Goal: Navigation & Orientation: Find specific page/section

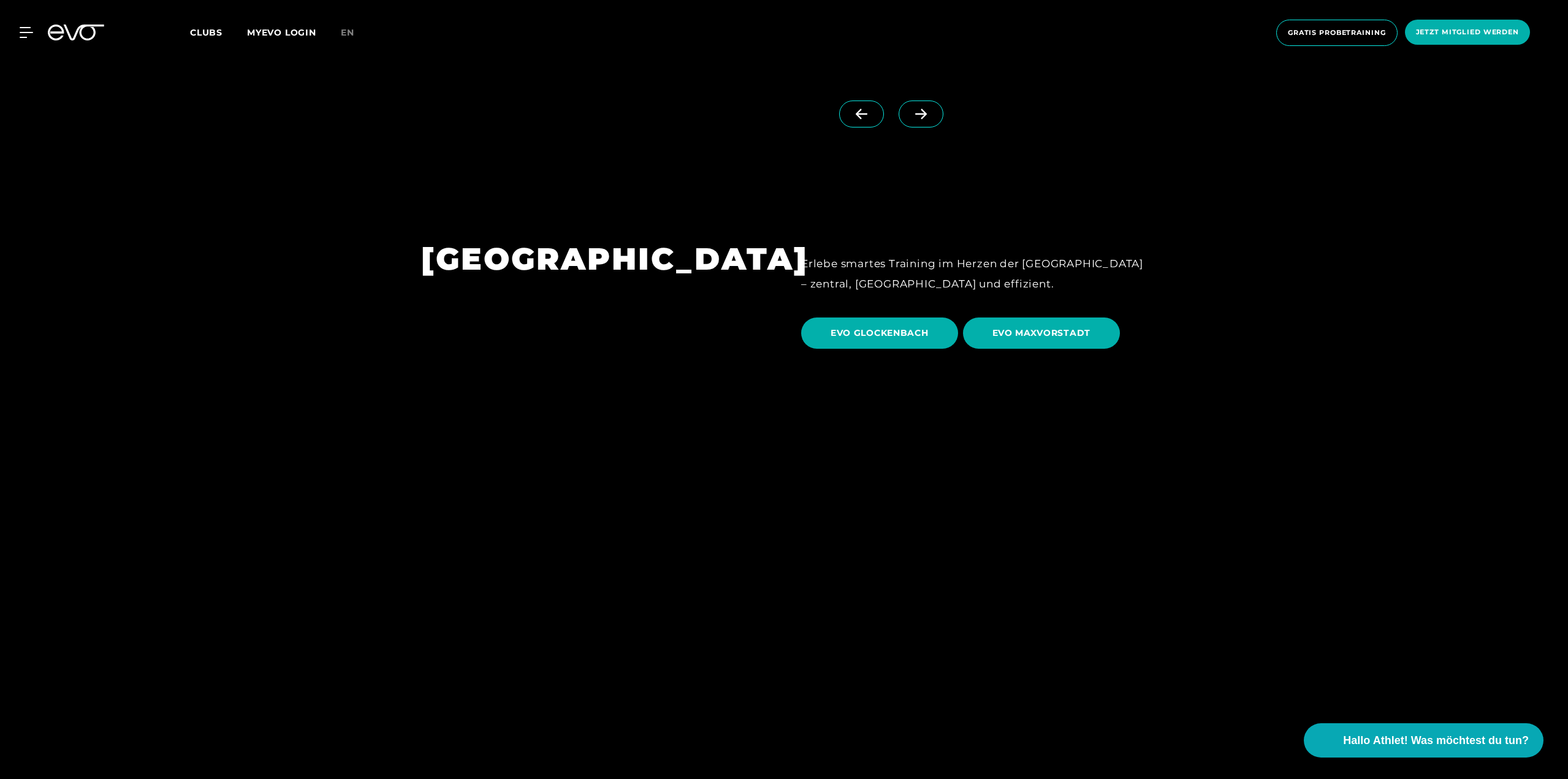
scroll to position [3926, 0]
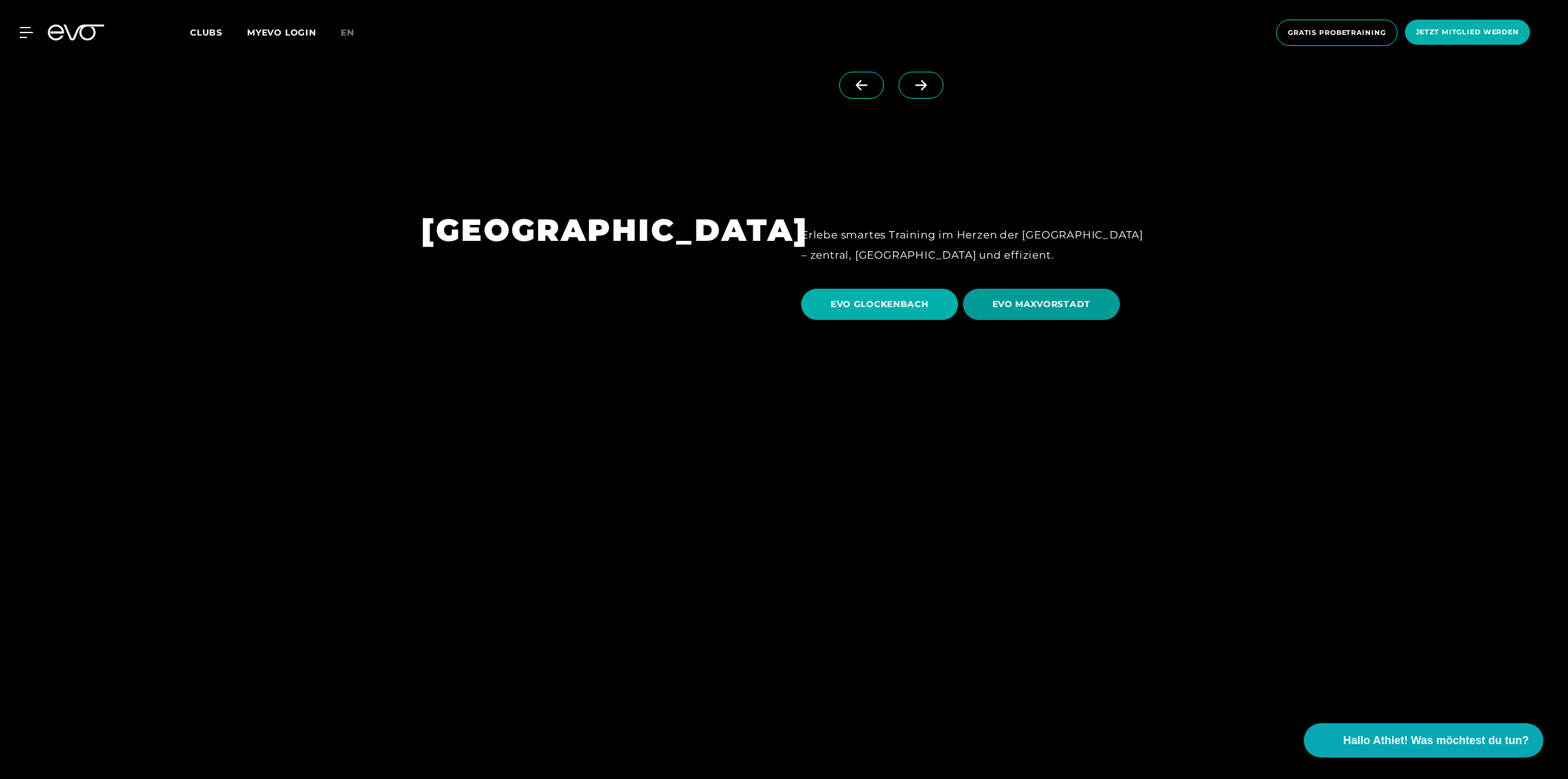
click at [1030, 298] on span "EVO MAXVORSTADT" at bounding box center [1041, 304] width 98 height 13
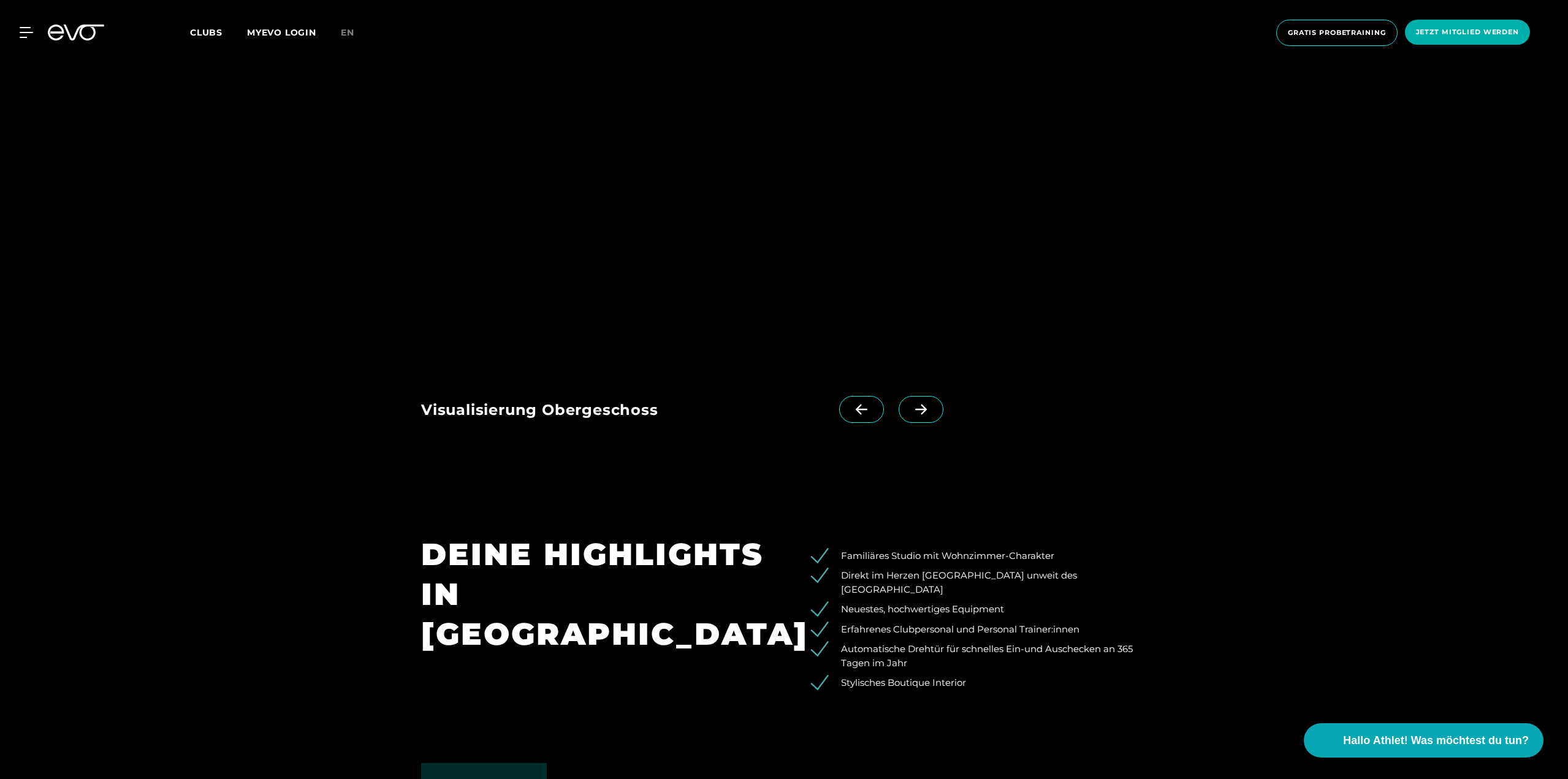
scroll to position [2230, 0]
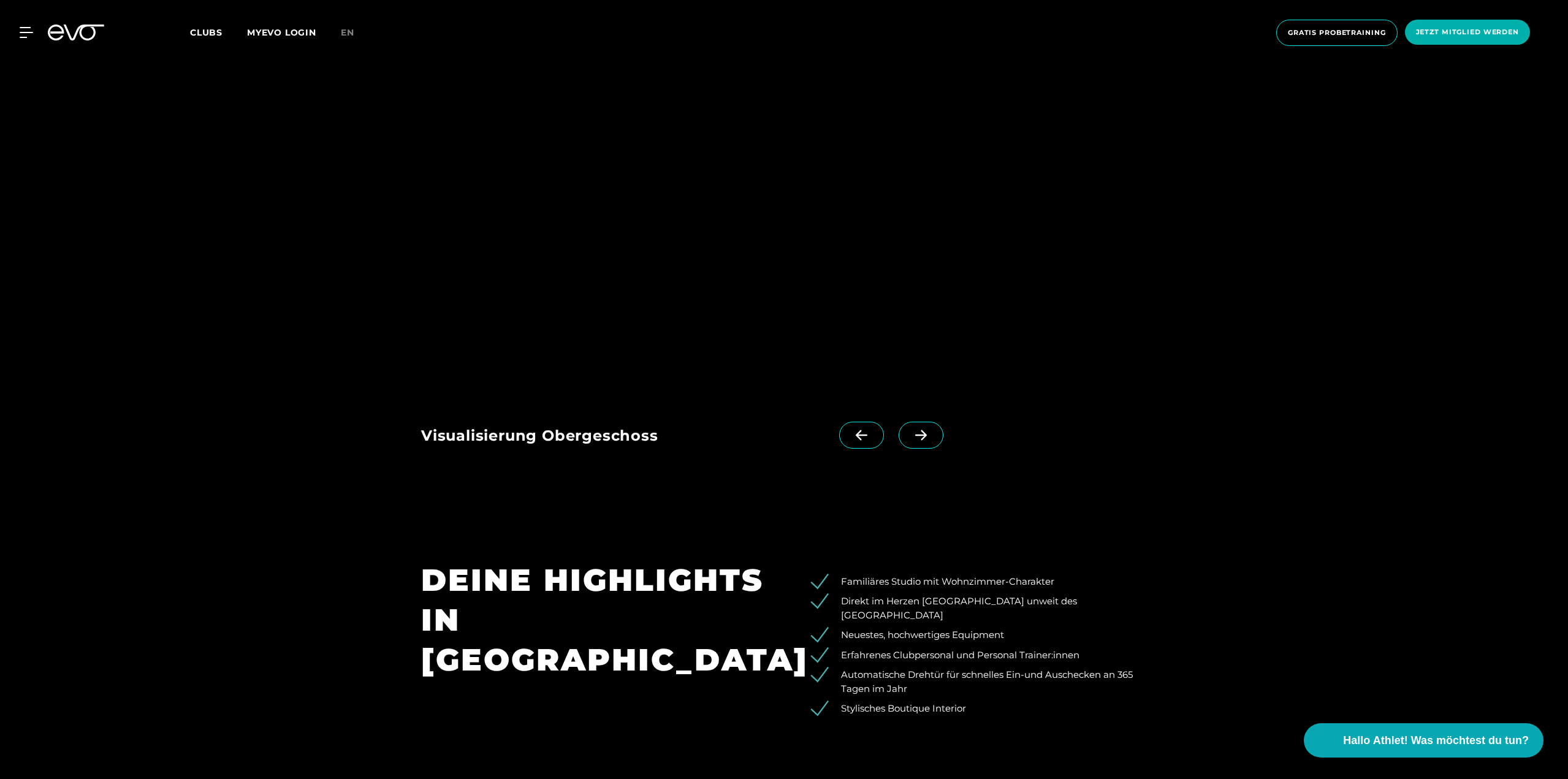
click at [899, 422] on span at bounding box center [920, 434] width 44 height 27
click at [840, 422] on span at bounding box center [861, 434] width 44 height 27
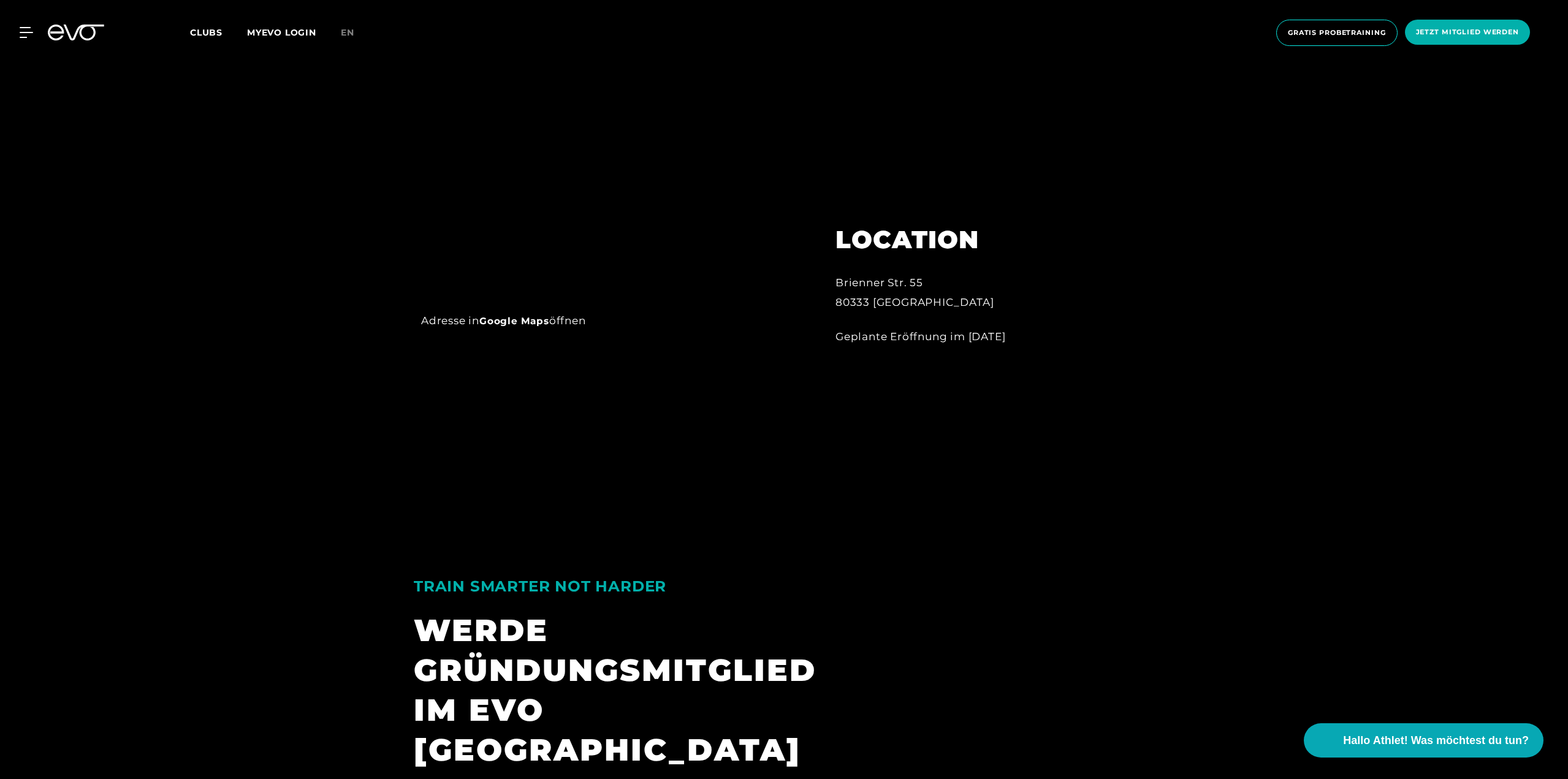
scroll to position [1065, 0]
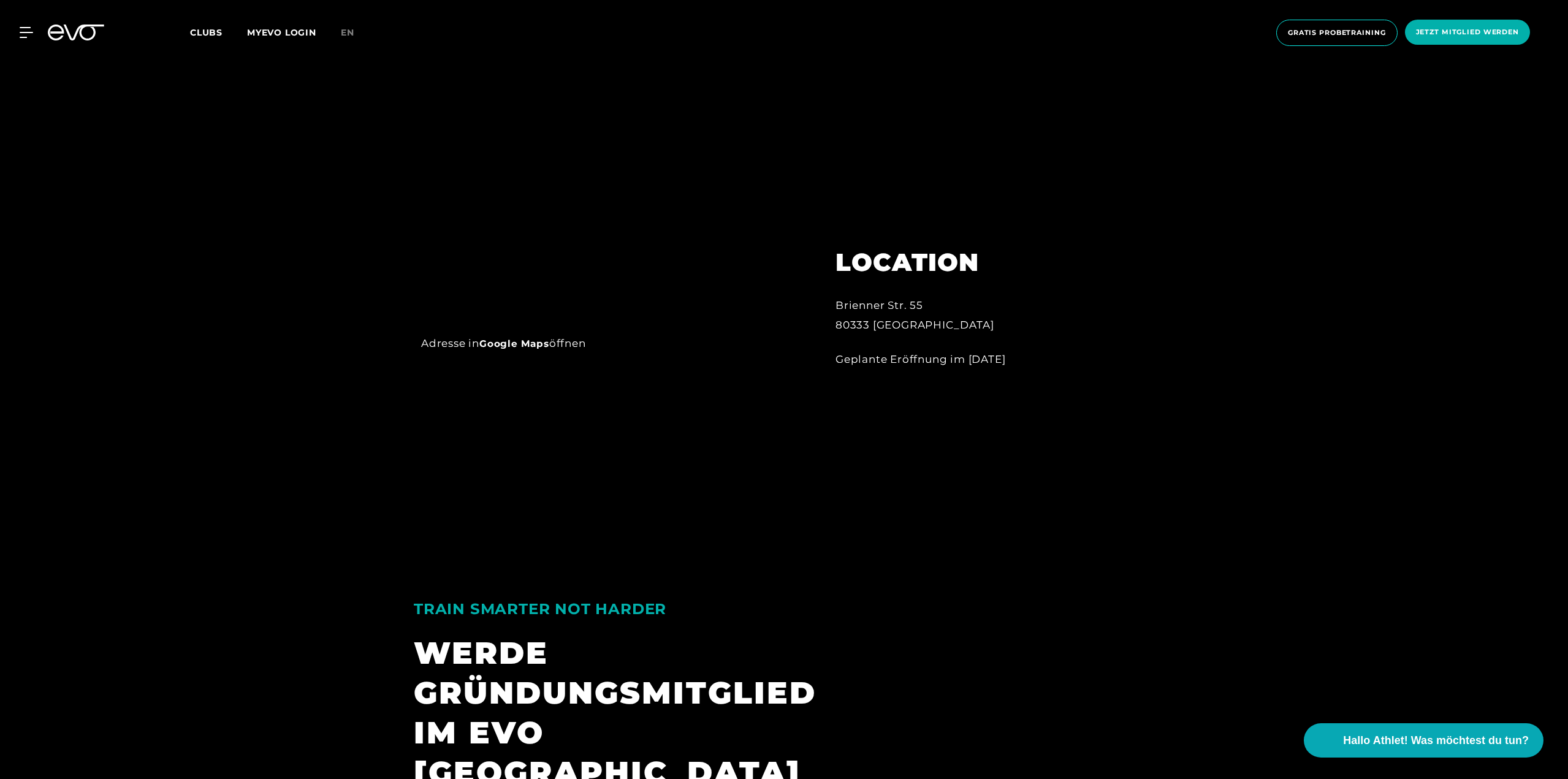
click at [31, 29] on icon at bounding box center [26, 32] width 13 height 10
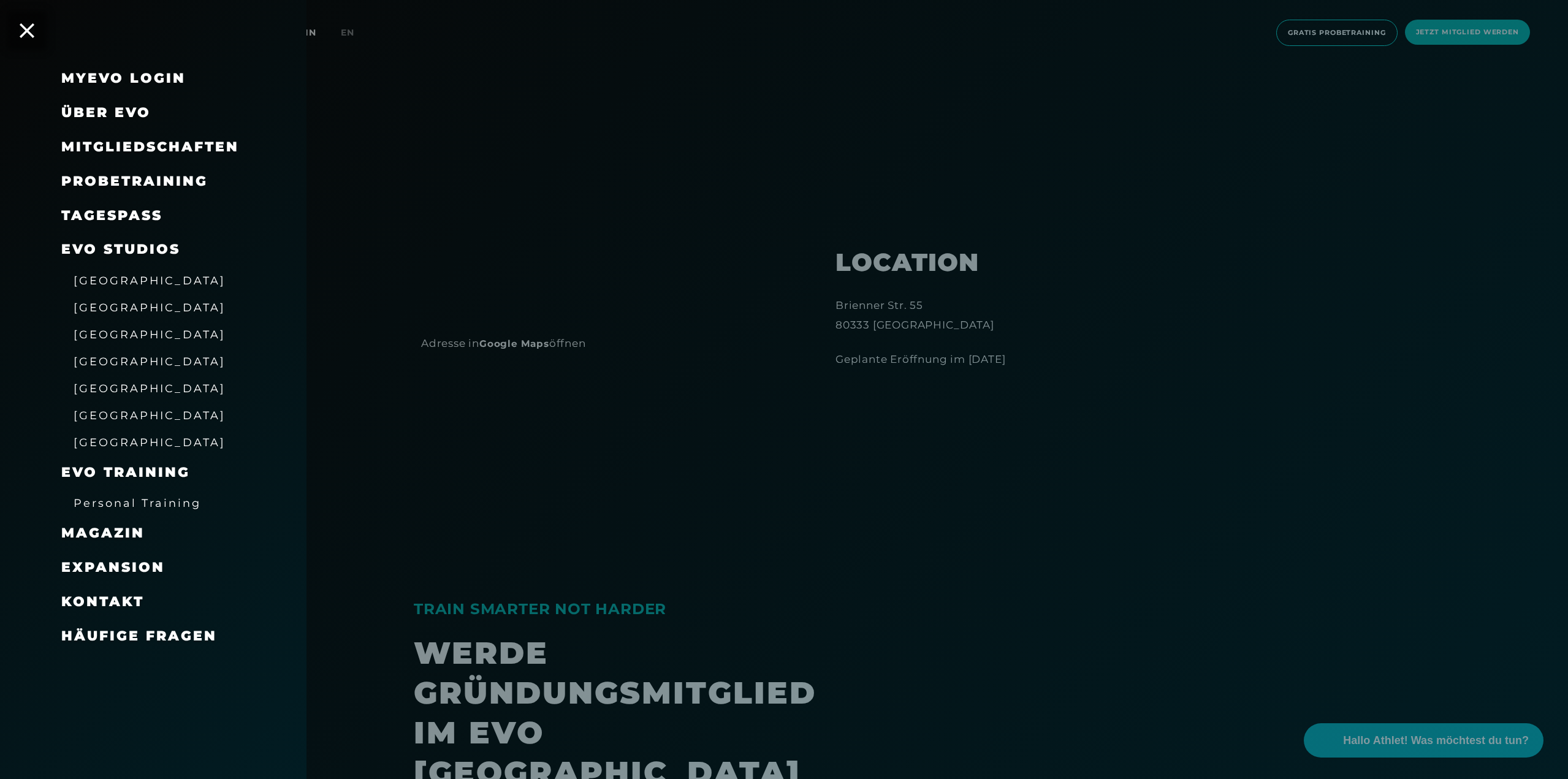
click at [98, 355] on link "[GEOGRAPHIC_DATA]" at bounding box center [150, 360] width 152 height 15
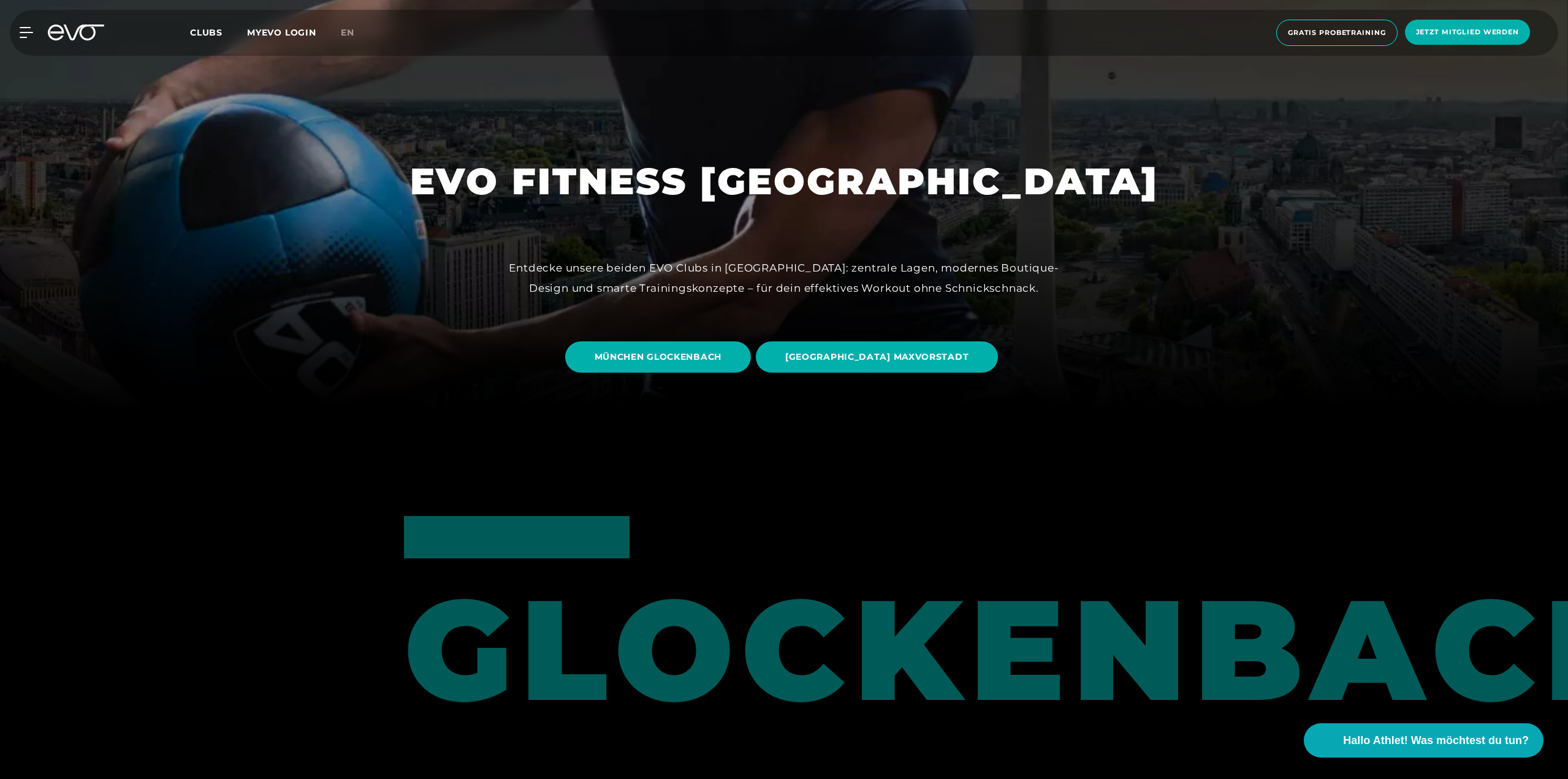
scroll to position [368, 0]
click at [721, 356] on span "MÜNCHEN GLOCKENBACH" at bounding box center [658, 356] width 127 height 13
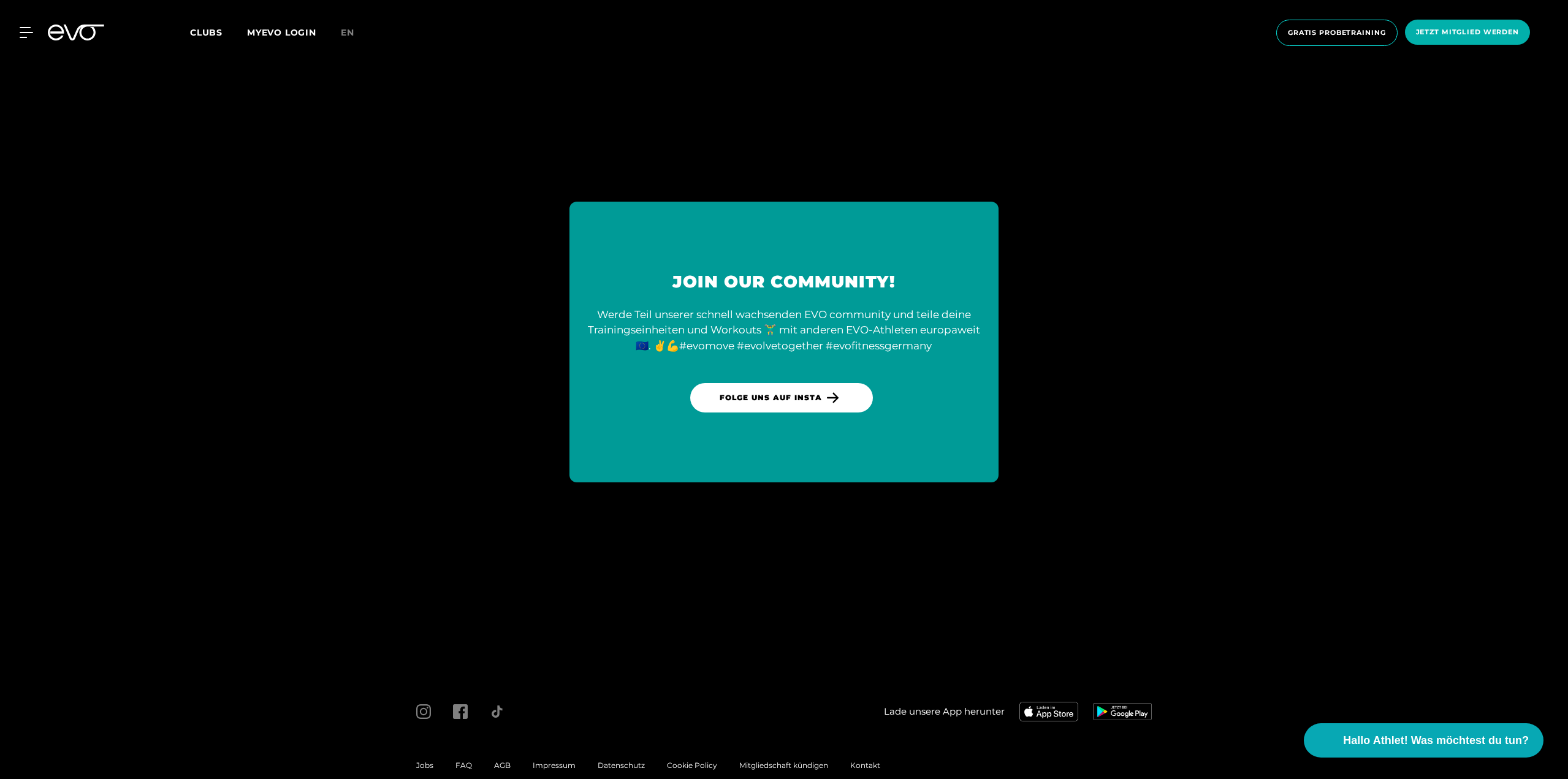
scroll to position [5045, 0]
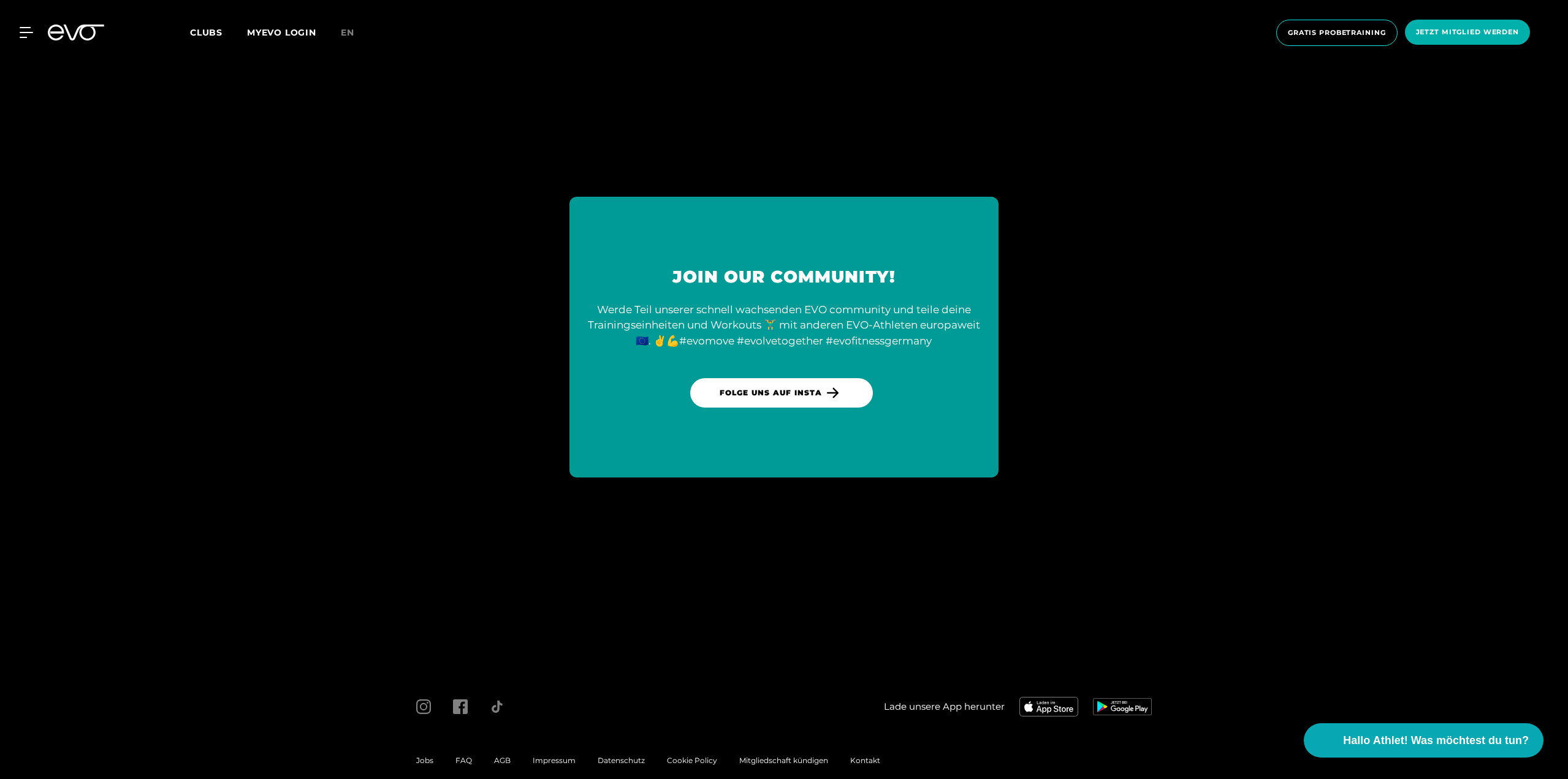
click at [554, 756] on span "Impressum" at bounding box center [554, 760] width 43 height 9
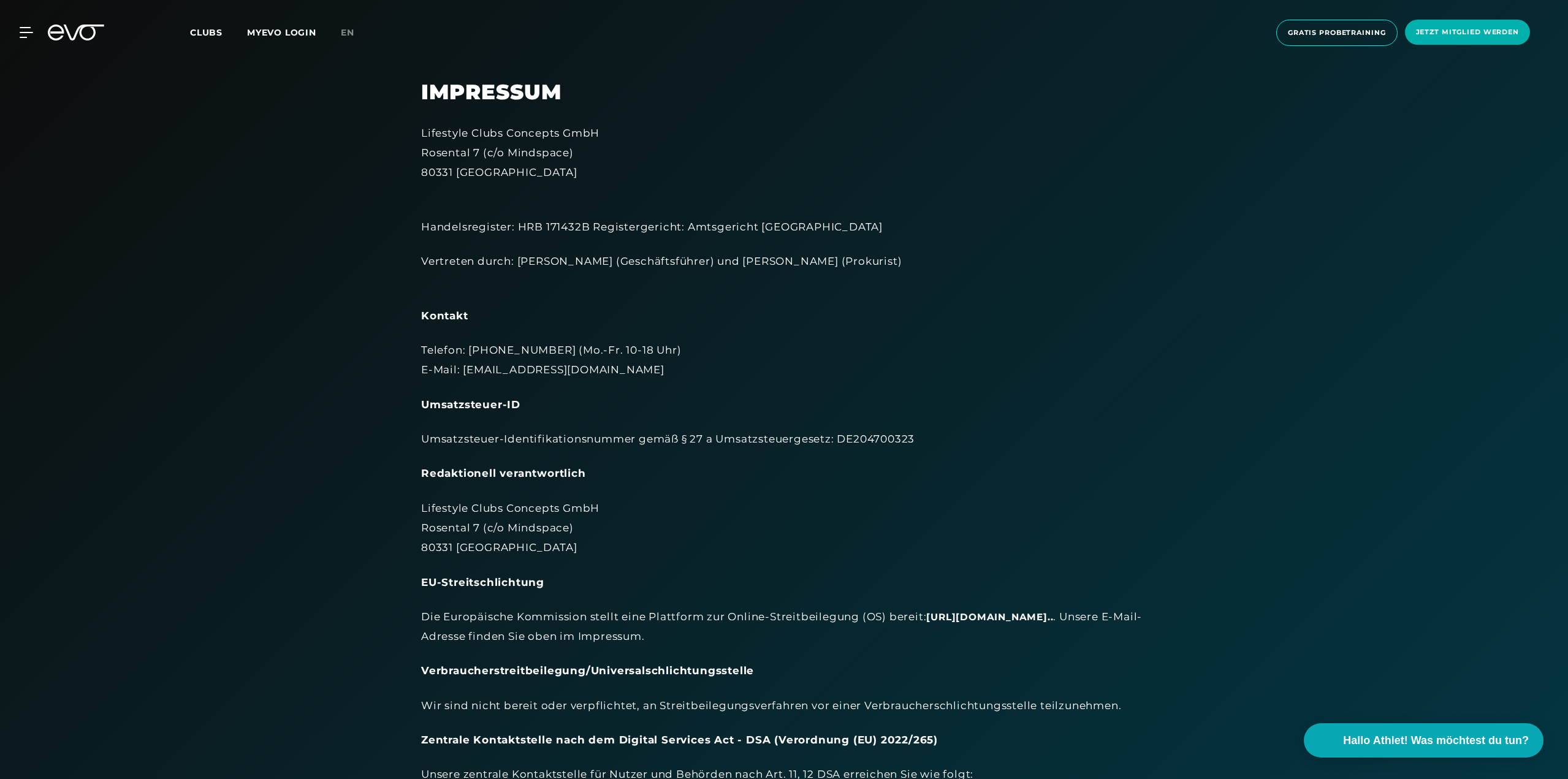
click at [201, 31] on span "Clubs" at bounding box center [206, 32] width 32 height 11
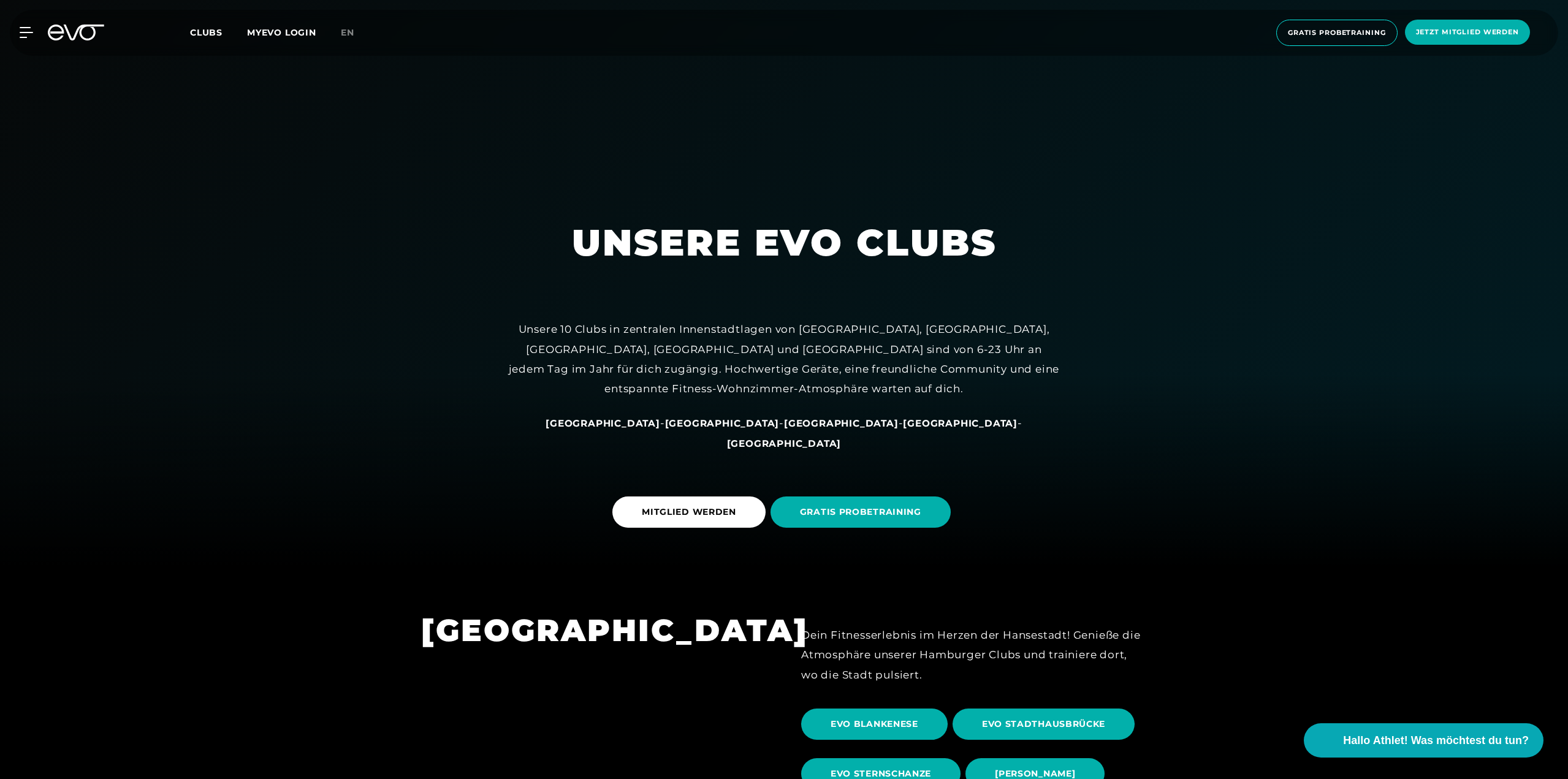
scroll to position [306, 0]
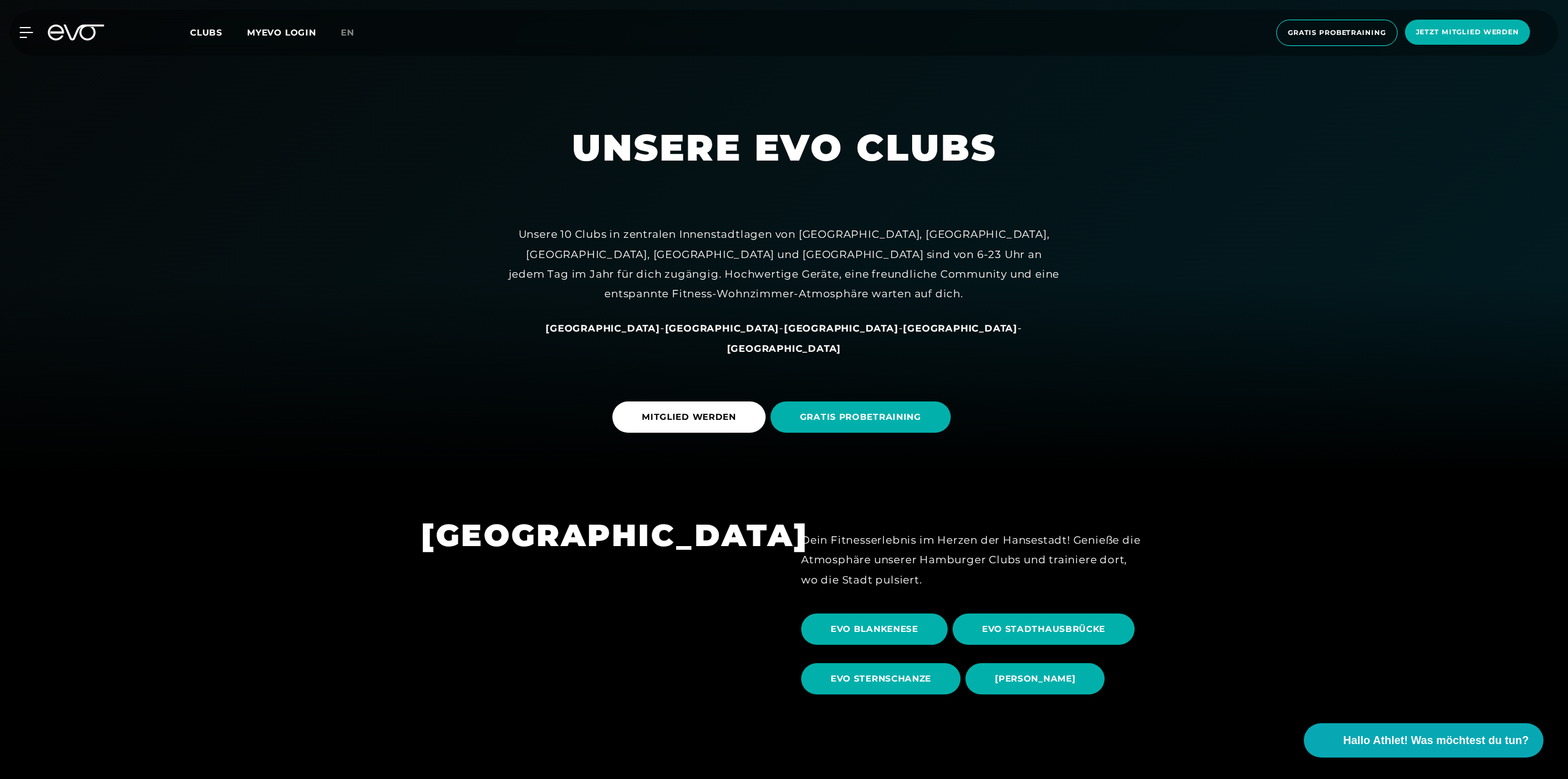
click at [903, 334] on span "[GEOGRAPHIC_DATA]" at bounding box center [960, 329] width 114 height 12
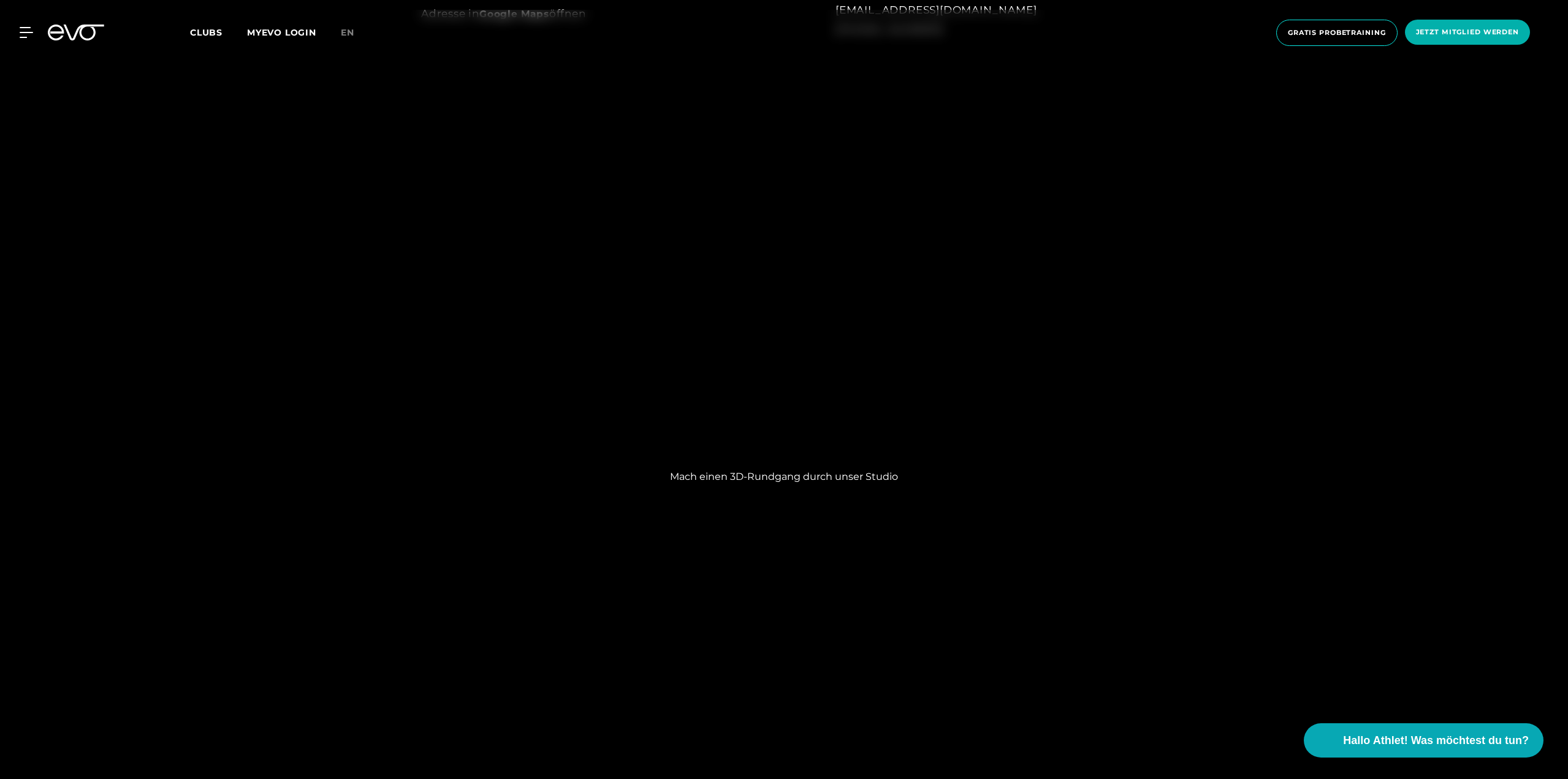
scroll to position [1410, 0]
click at [824, 61] on div "MyEVO Login Über EVO Mitgliedschaften Probetraining TAGESPASS EVO Studios [GEOG…" at bounding box center [784, 32] width 1568 height 66
click at [191, 32] on span "Clubs" at bounding box center [206, 32] width 32 height 11
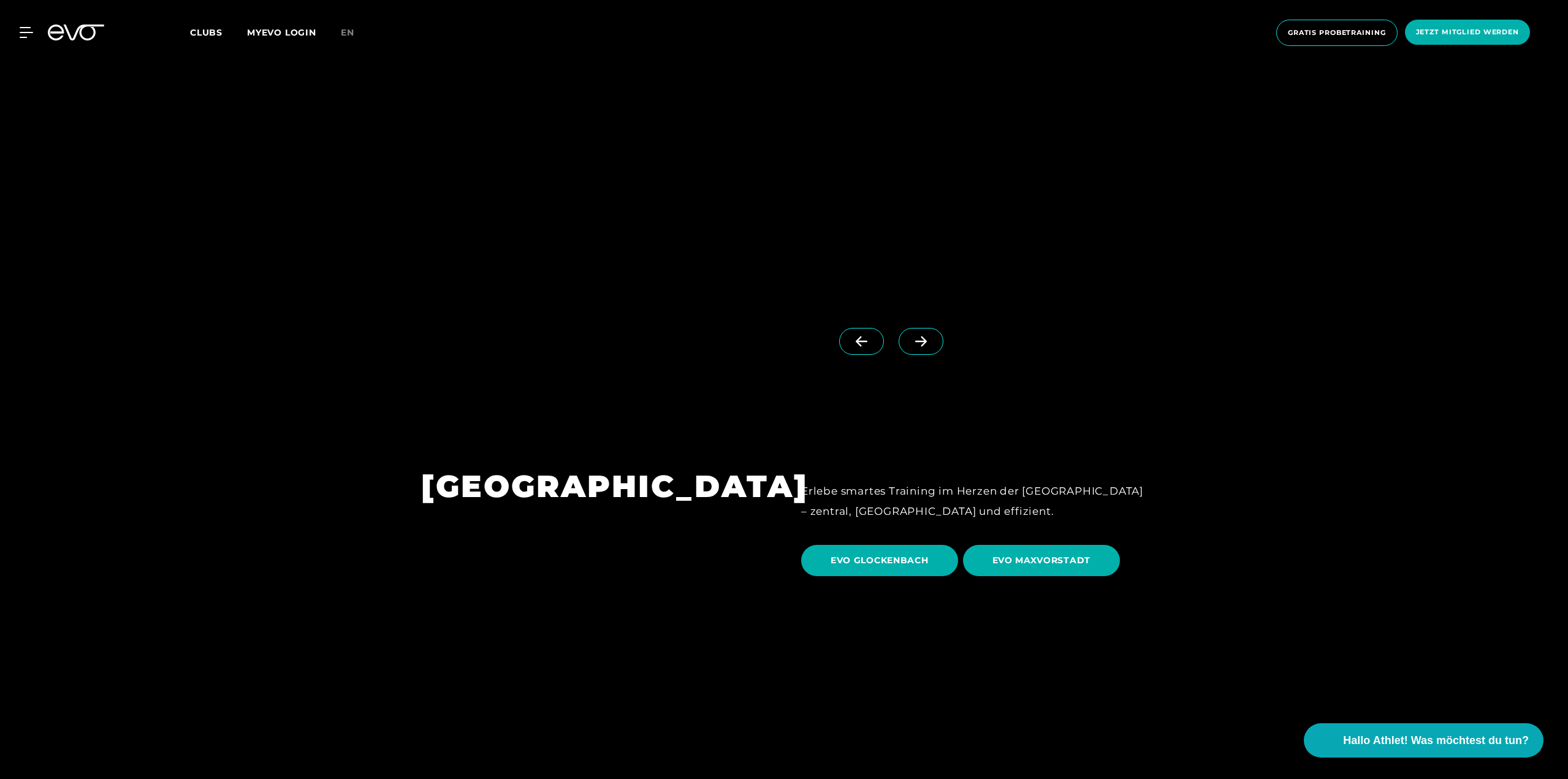
scroll to position [3679, 0]
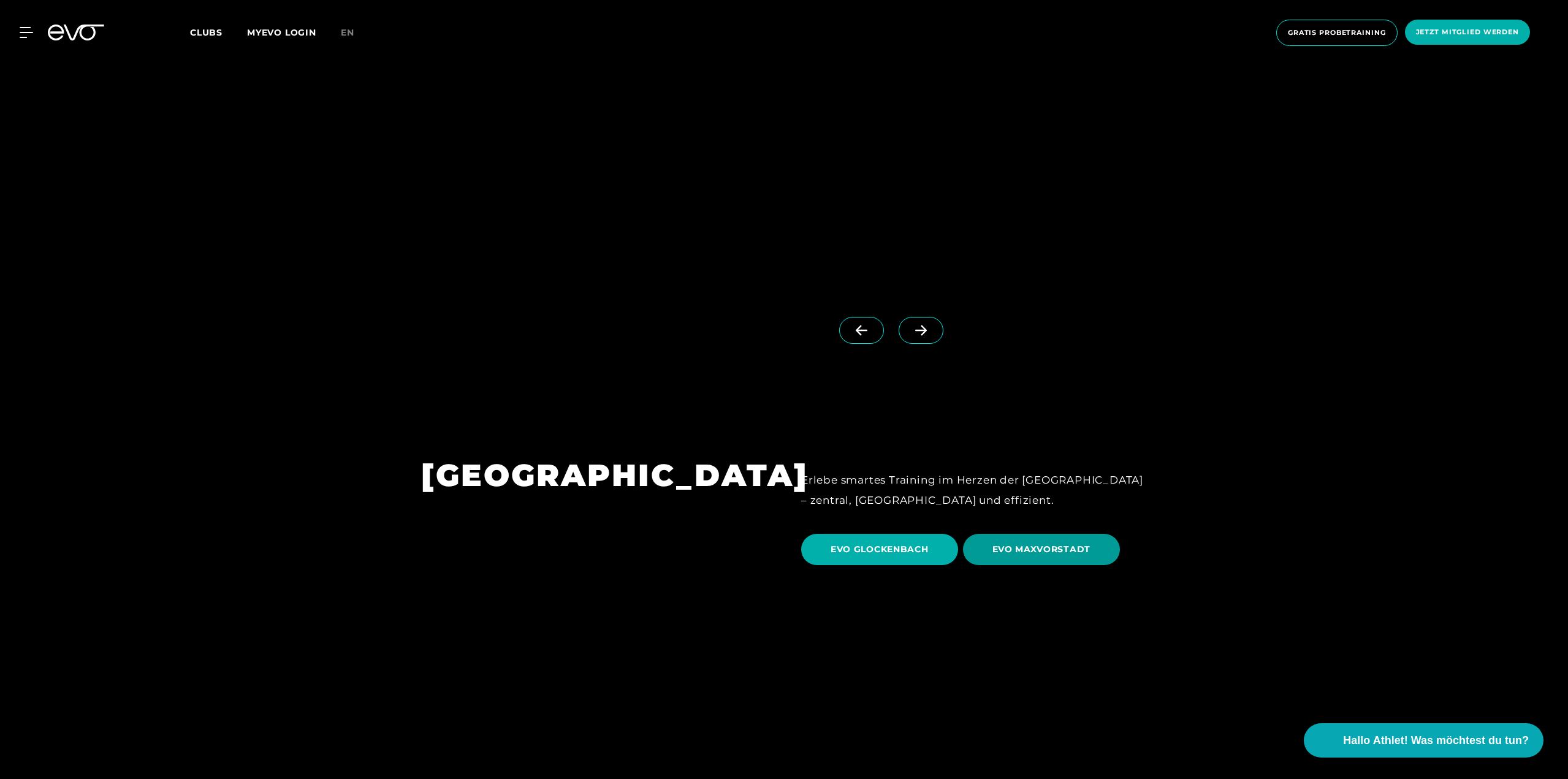
click at [1077, 544] on span "EVO MAXVORSTADT" at bounding box center [1041, 550] width 98 height 13
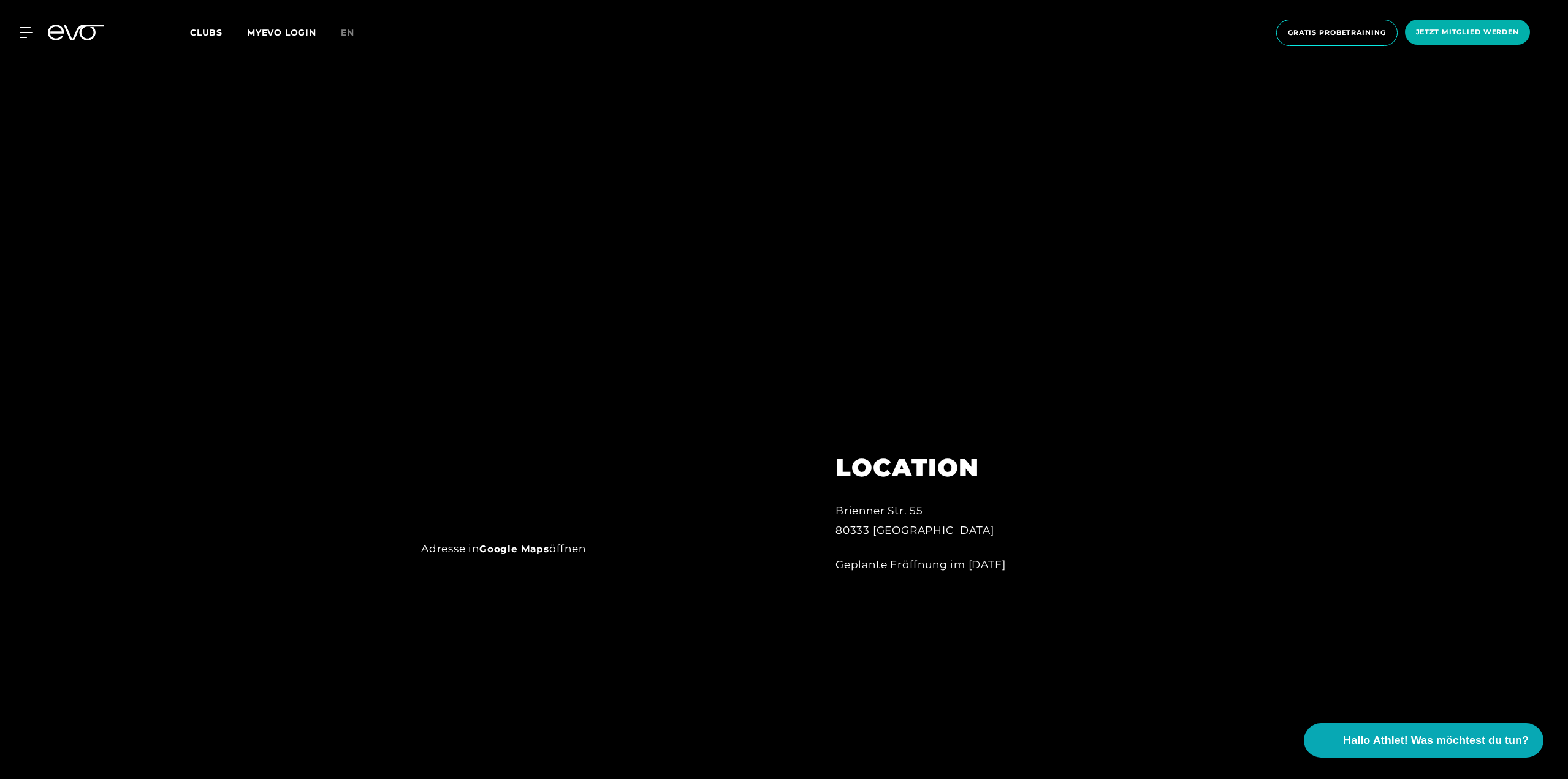
scroll to position [859, 0]
drag, startPoint x: 938, startPoint y: 531, endPoint x: 836, endPoint y: 511, distance: 103.9
click at [836, 511] on div "Brienner Str. 55 80333 [GEOGRAPHIC_DATA]" at bounding box center [971, 521] width 270 height 39
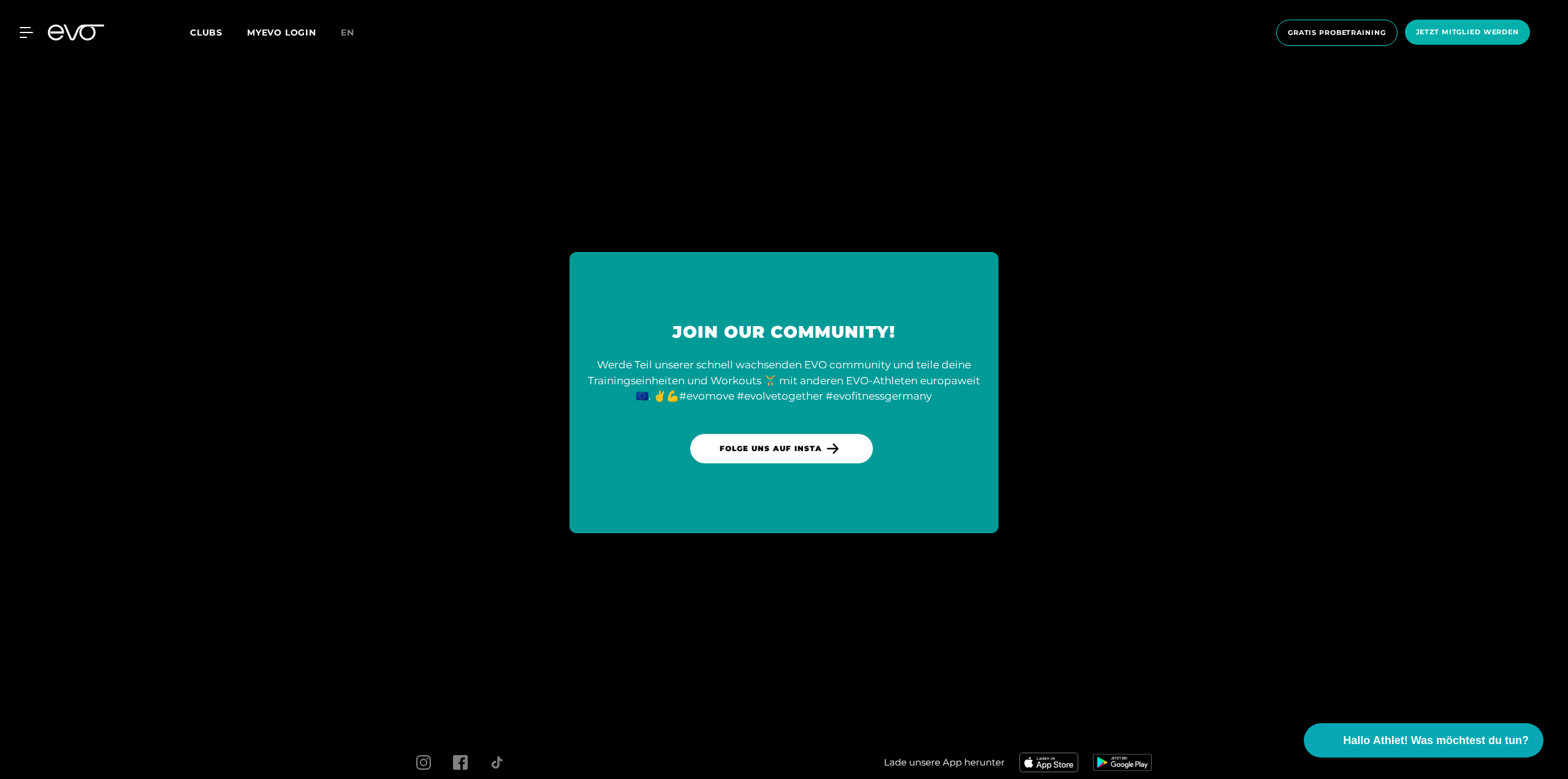
scroll to position [3579, 0]
